Goal: Find specific page/section: Find specific page/section

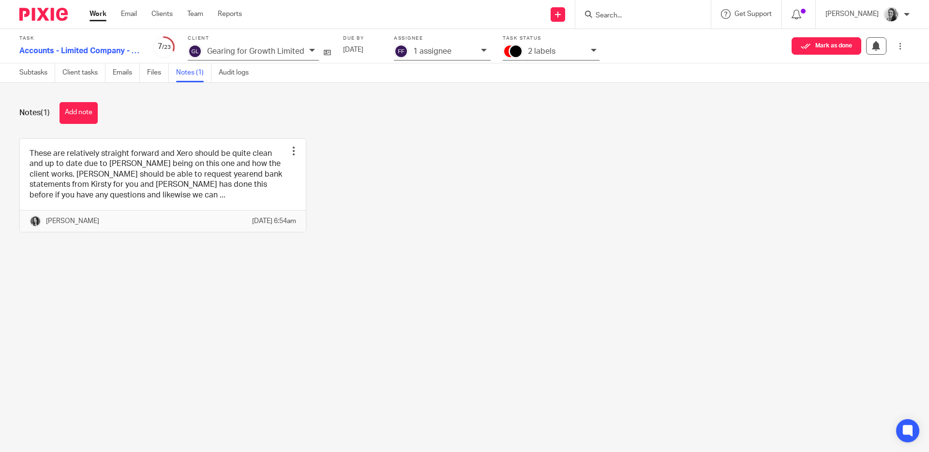
click at [628, 14] on input "Search" at bounding box center [638, 16] width 87 height 9
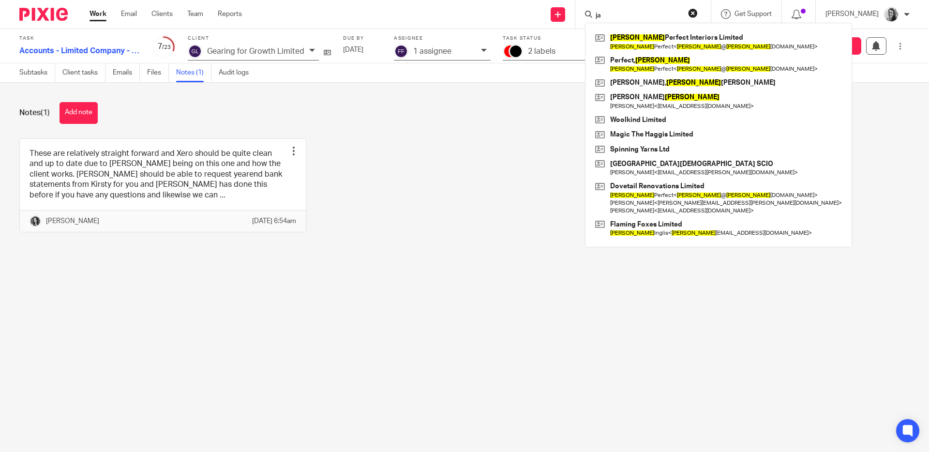
type input "j"
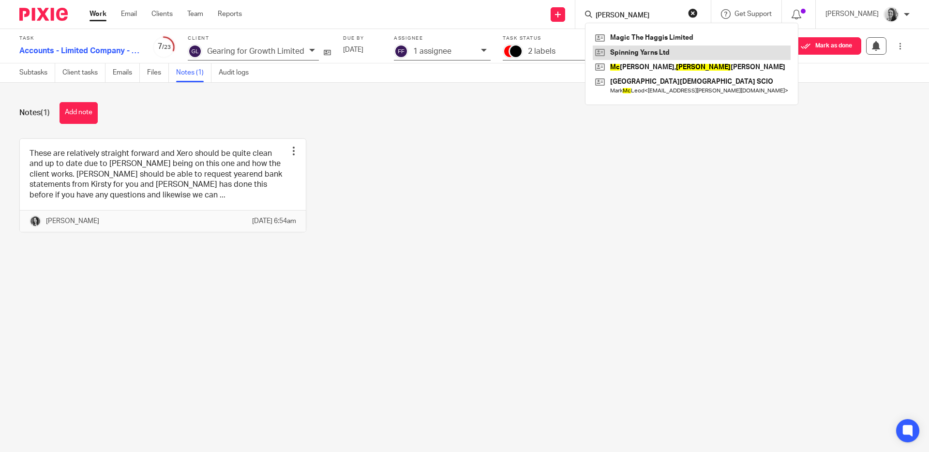
type input "Jane mc"
click at [651, 50] on link at bounding box center [692, 52] width 198 height 15
